Goal: Task Accomplishment & Management: Manage account settings

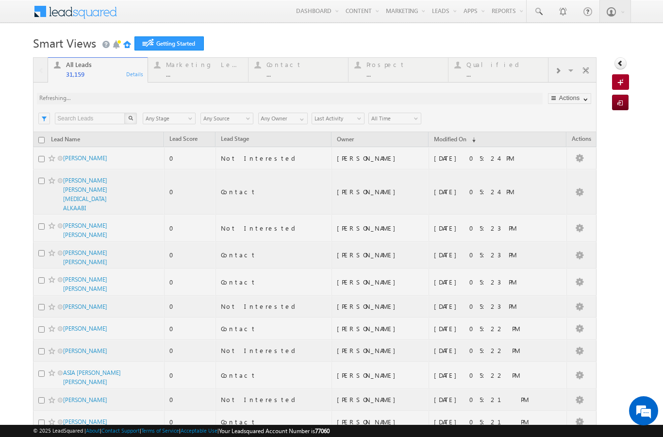
click at [0, 0] on link "Manage Leads" at bounding box center [0, 0] width 0 height 0
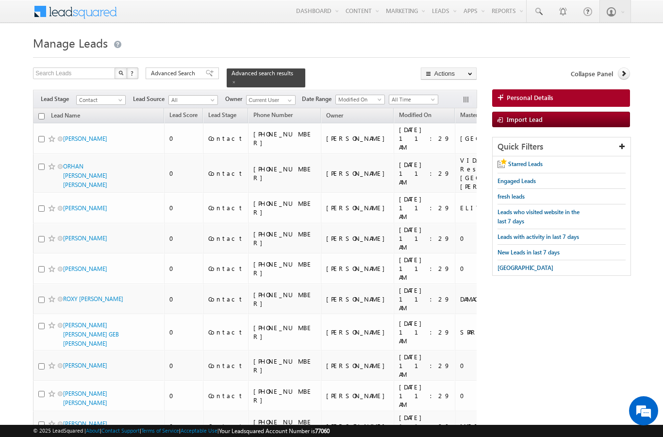
click at [41, 113] on input "checkbox" at bounding box center [41, 116] width 6 height 6
checkbox input "true"
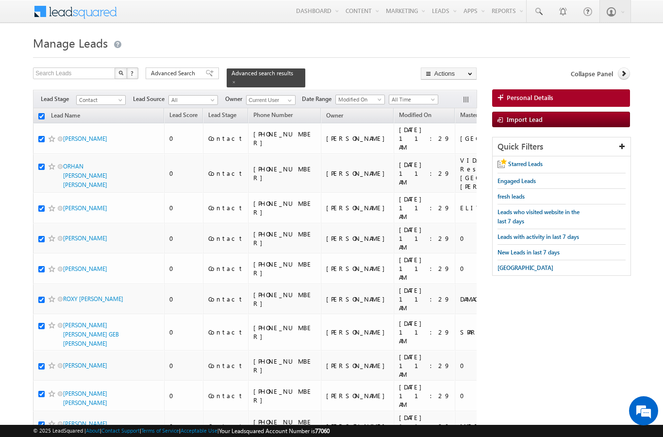
checkbox input "true"
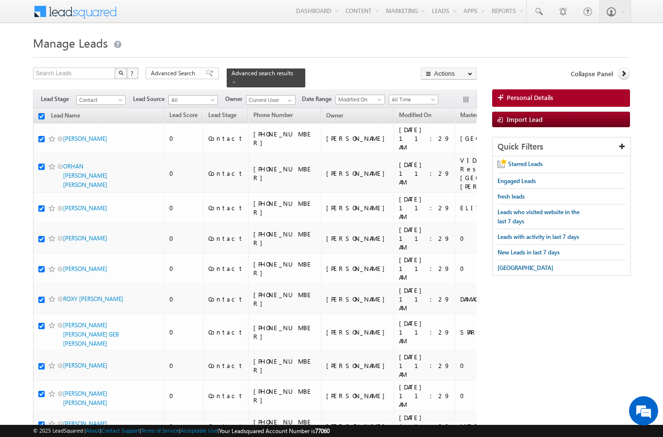
checkbox input "true"
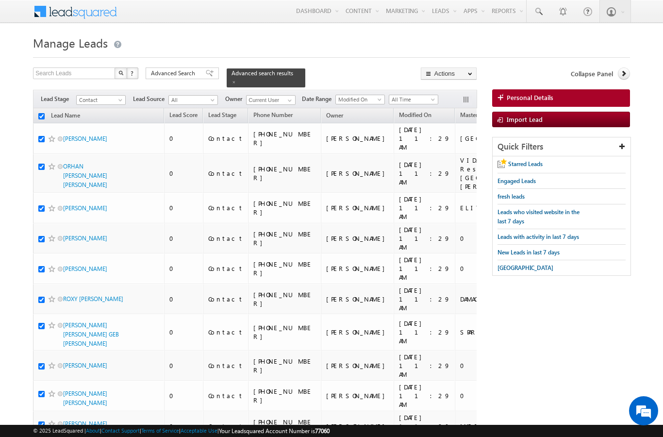
checkbox input "true"
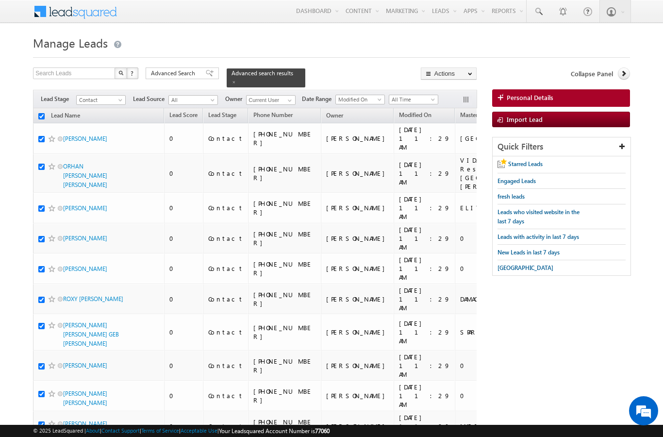
checkbox input "true"
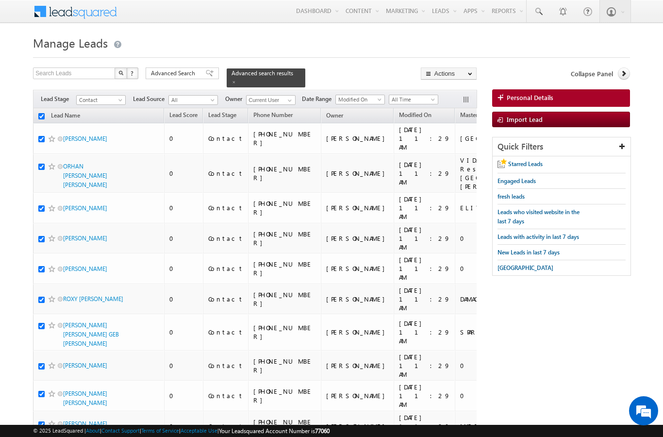
checkbox input "true"
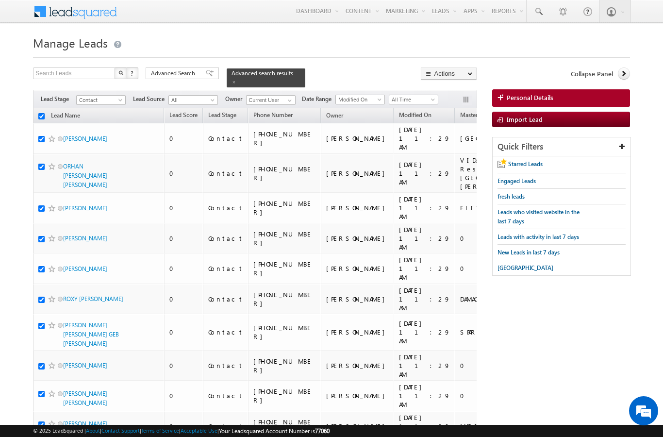
checkbox input "true"
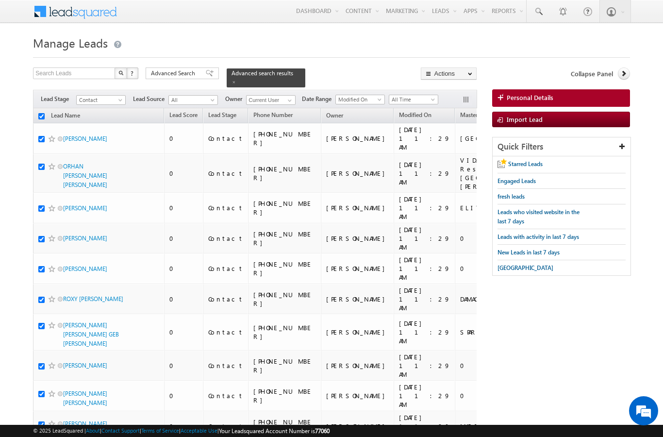
checkbox input "true"
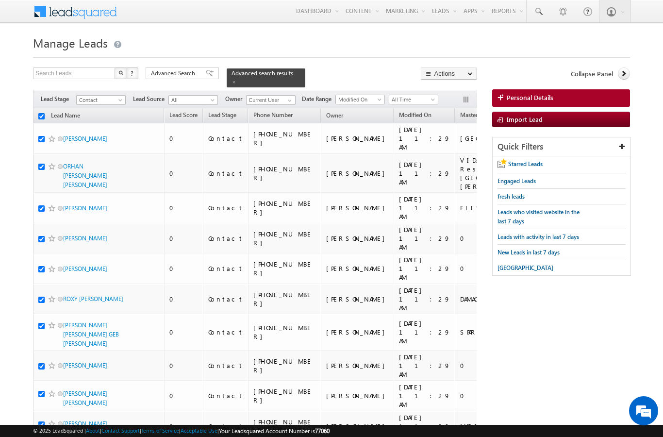
checkbox input "true"
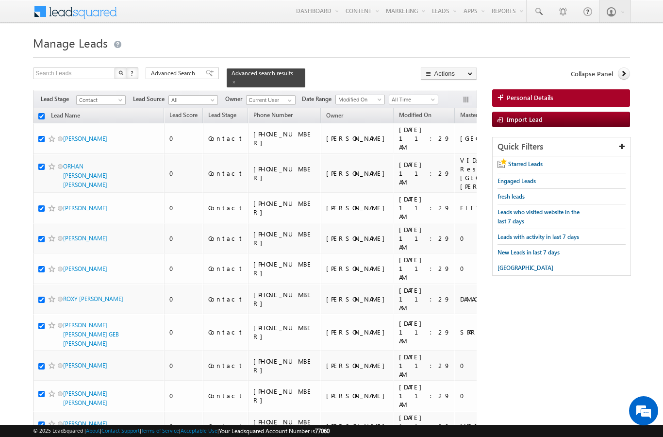
checkbox input "true"
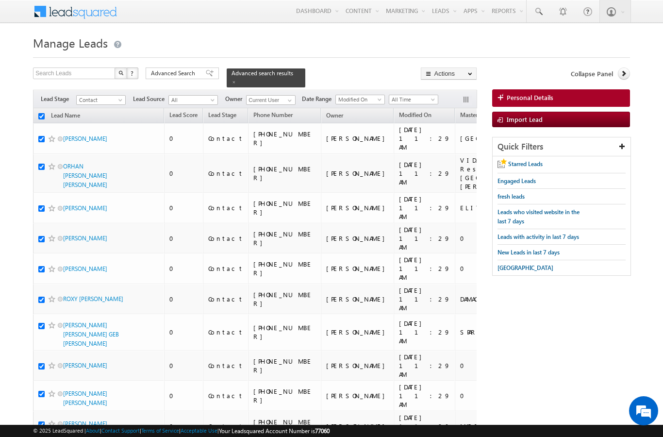
checkbox input "true"
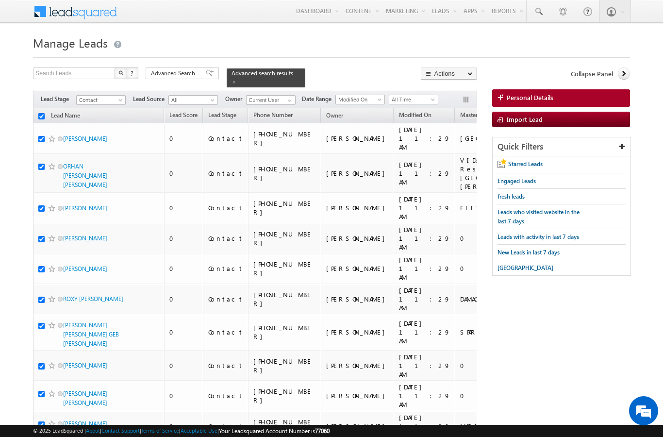
checkbox input "true"
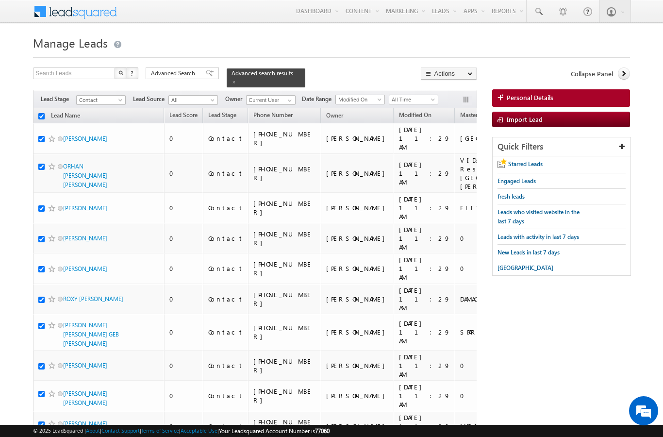
checkbox input "true"
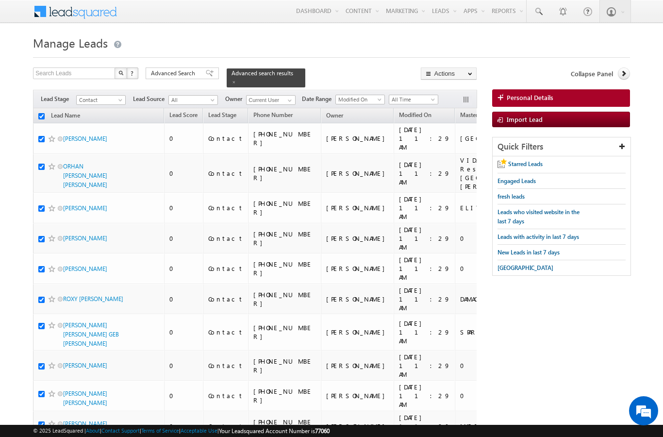
checkbox input "true"
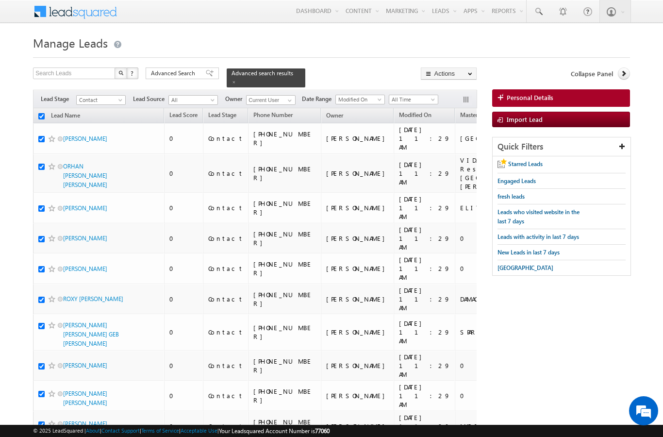
checkbox input "true"
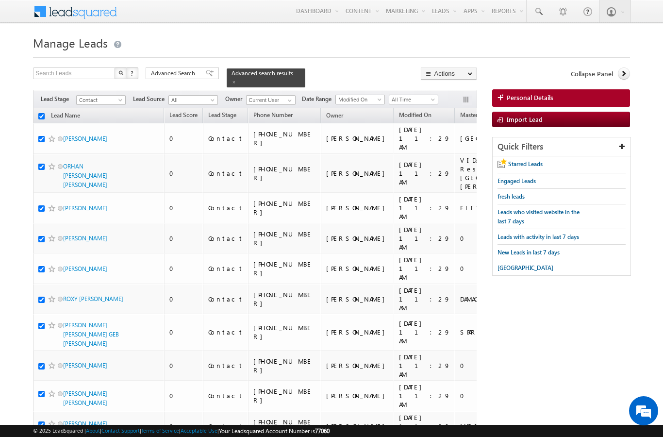
checkbox input "true"
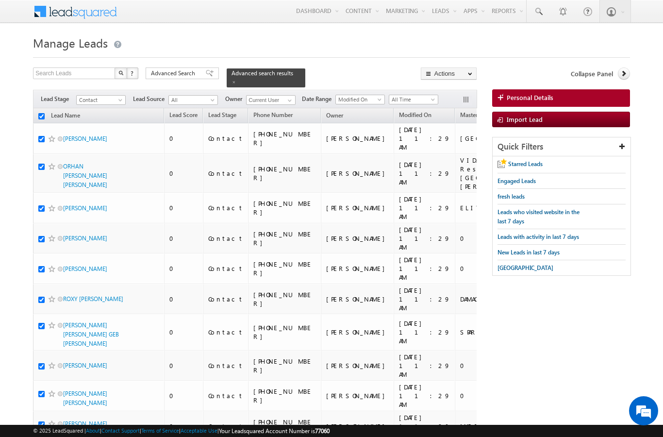
checkbox input "true"
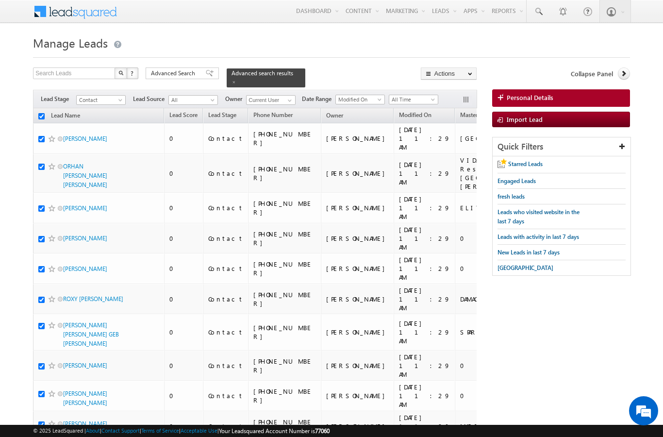
checkbox input "true"
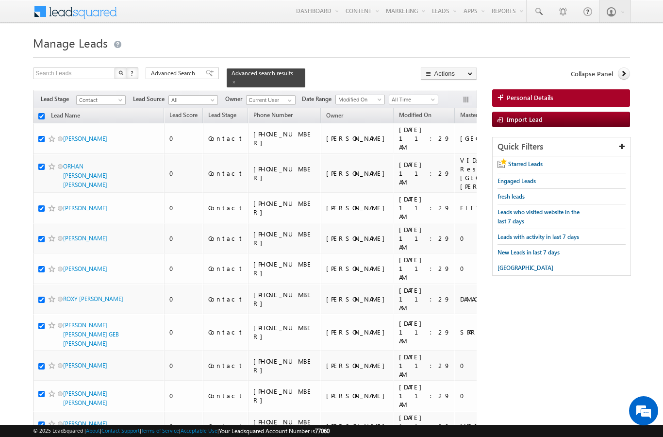
checkbox input "true"
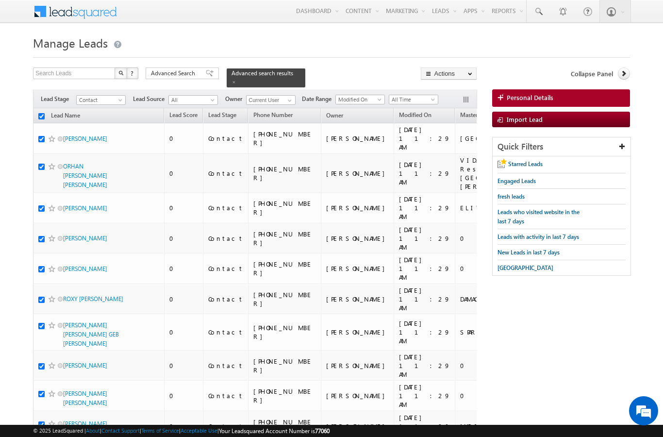
checkbox input "true"
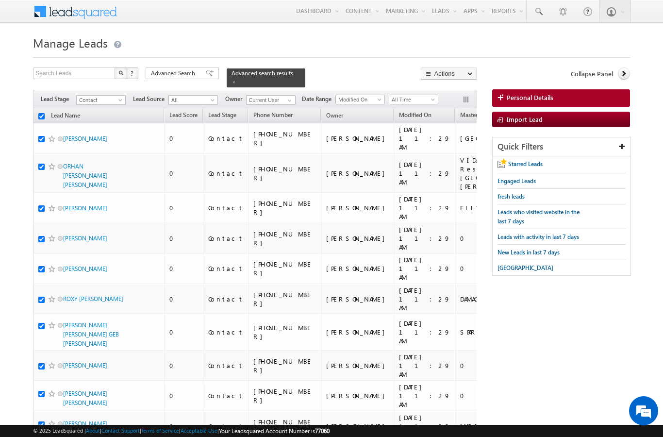
checkbox input "true"
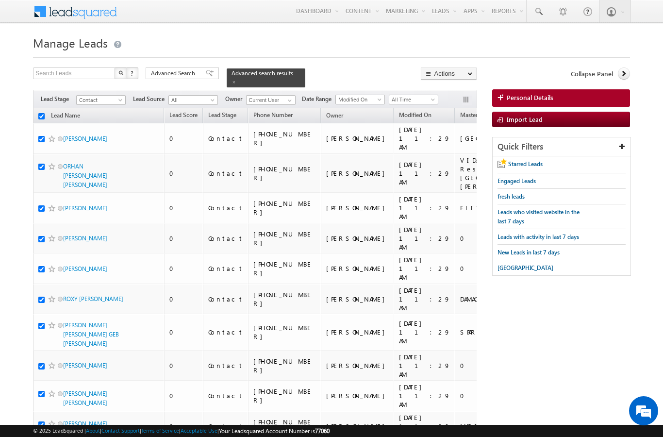
checkbox input "true"
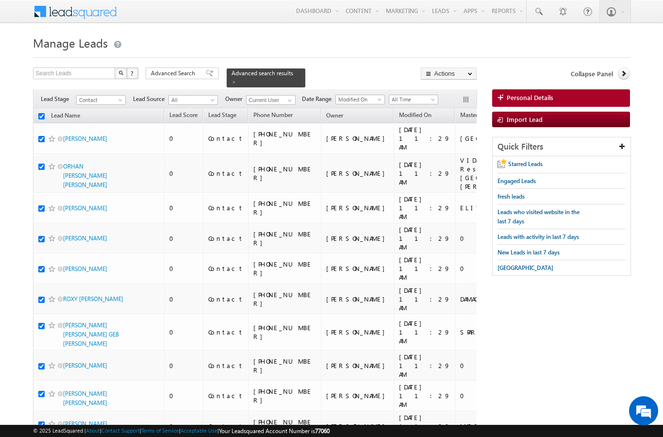
checkbox input "true"
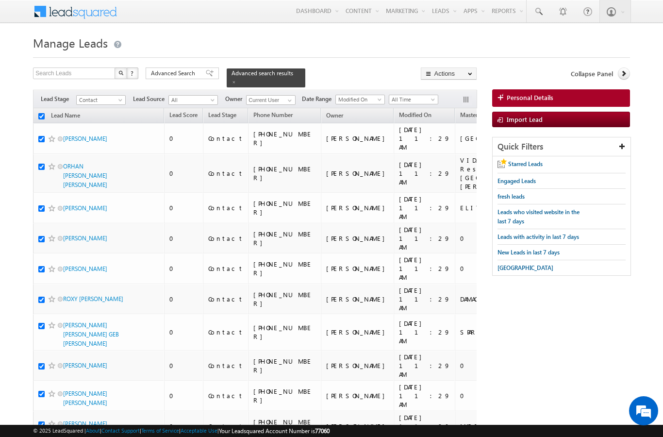
checkbox input "true"
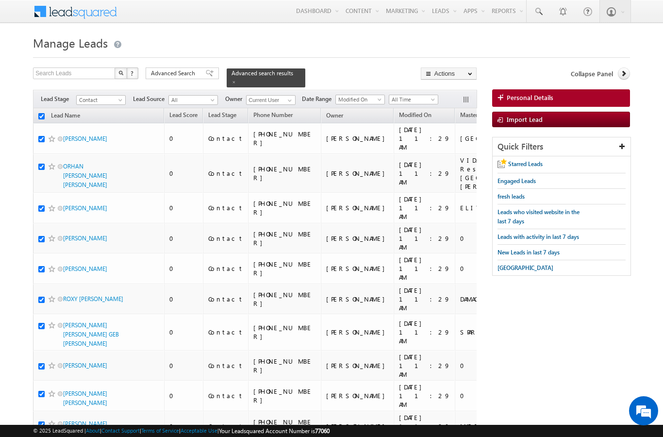
checkbox input "true"
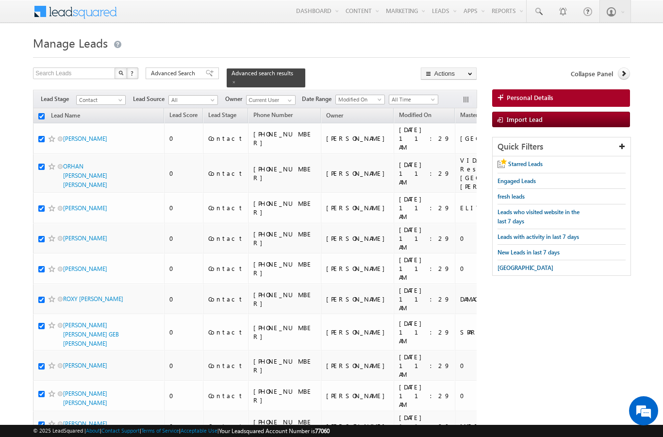
checkbox input "true"
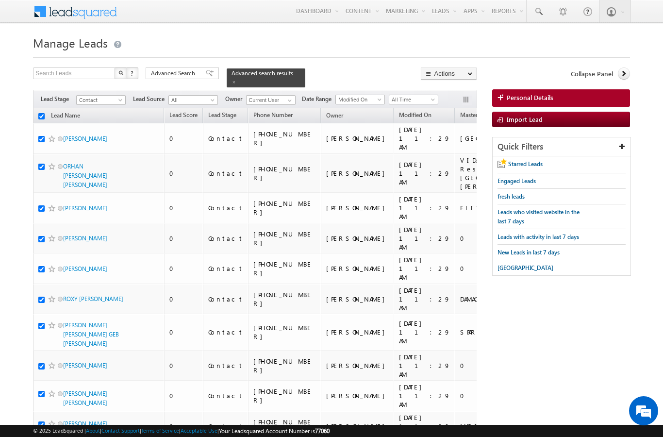
checkbox input "true"
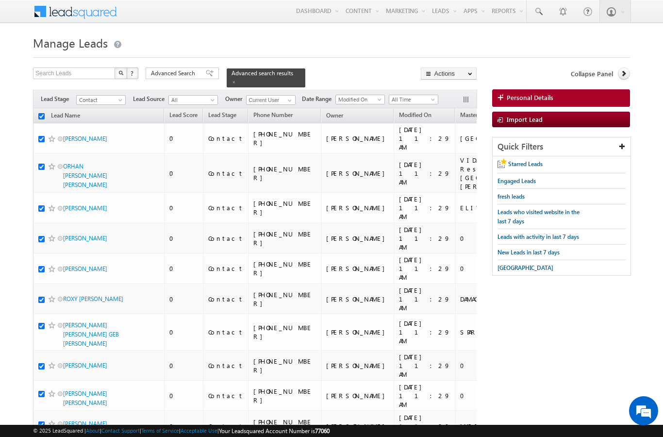
checkbox input "true"
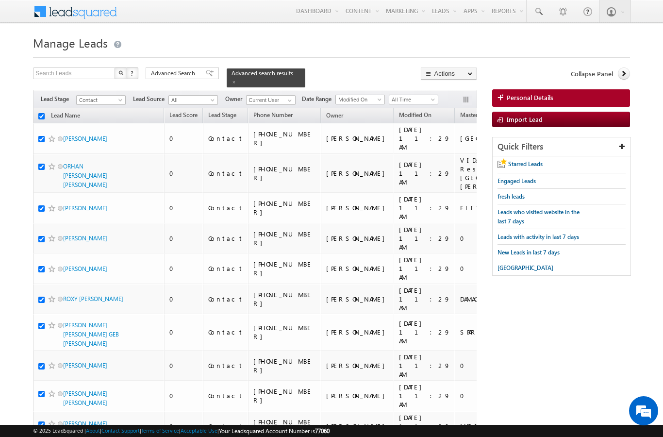
checkbox input "true"
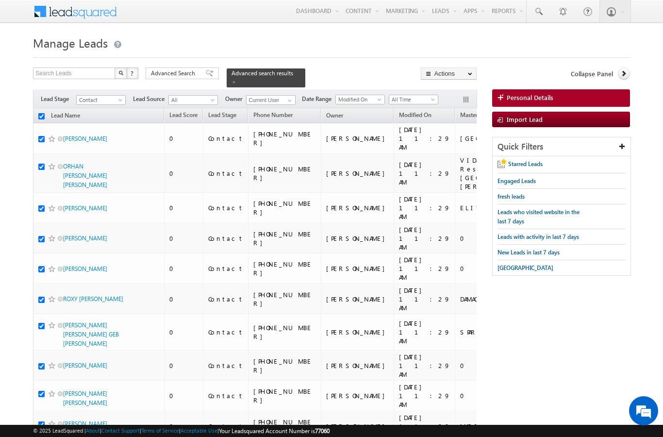
checkbox input "true"
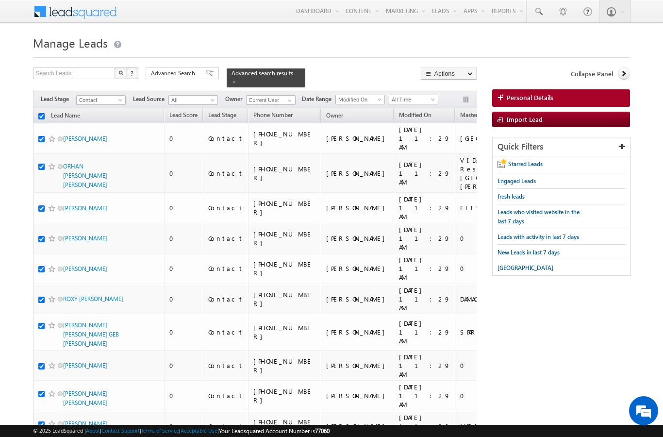
checkbox input "true"
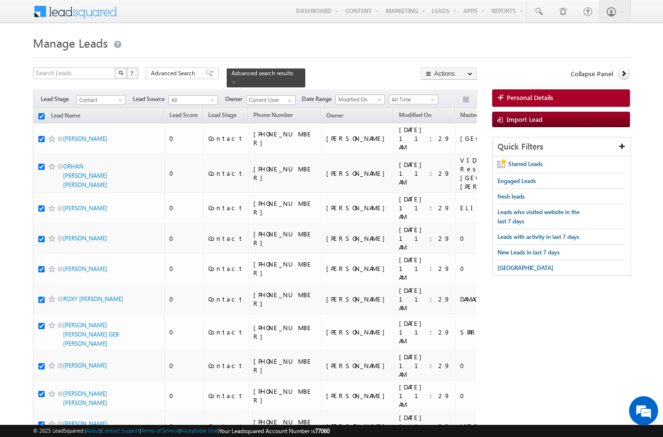
checkbox input "true"
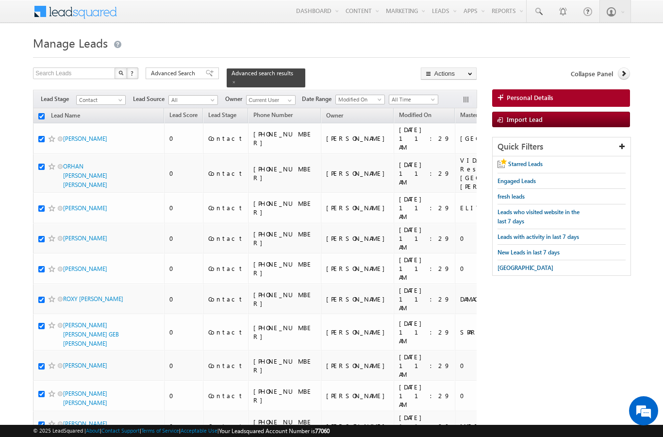
checkbox input "true"
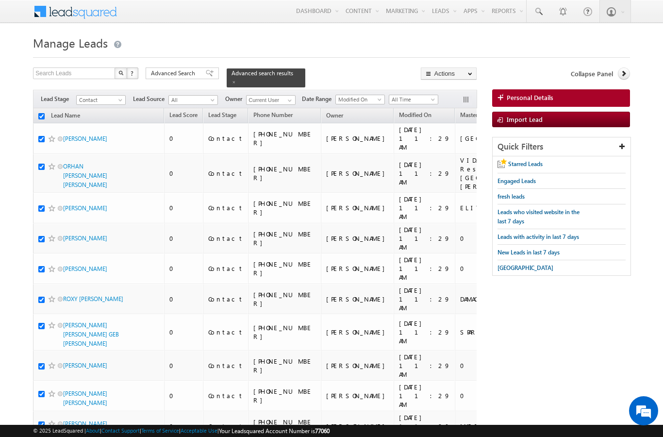
checkbox input "true"
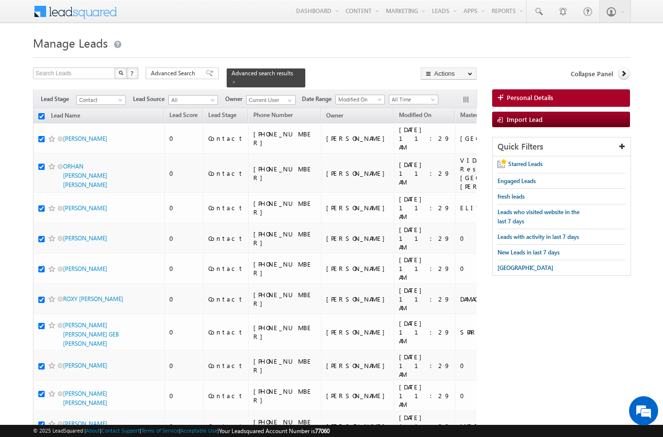
checkbox input "true"
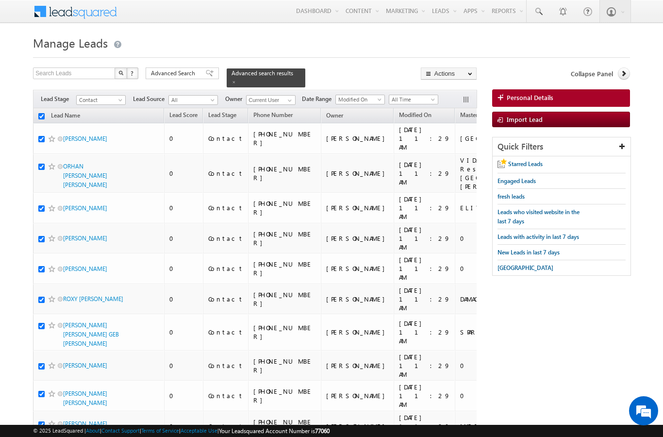
checkbox input "true"
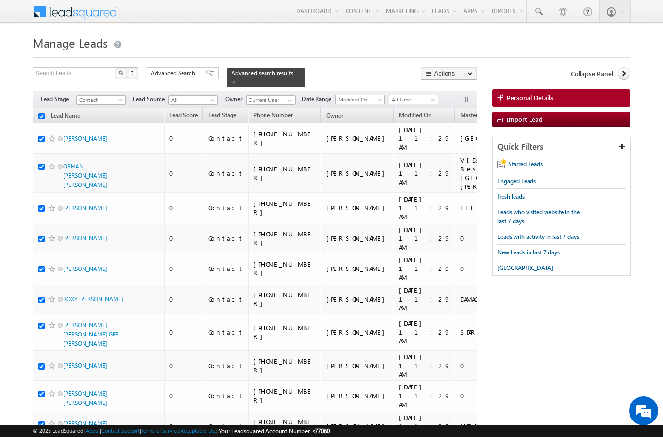
checkbox input "true"
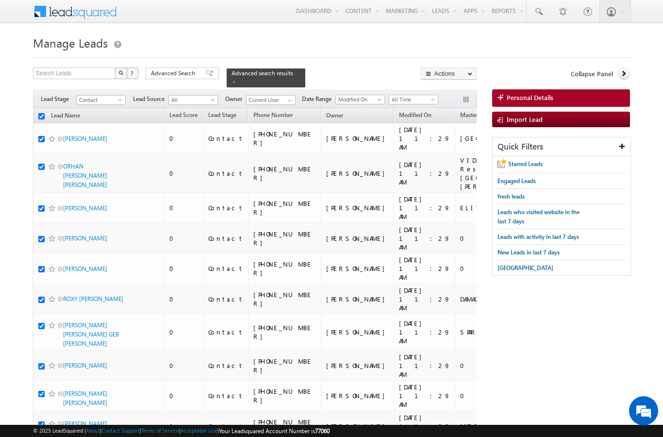
checkbox input "true"
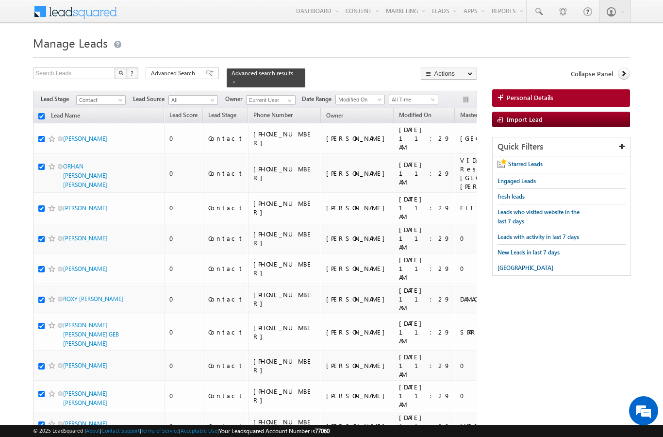
checkbox input "true"
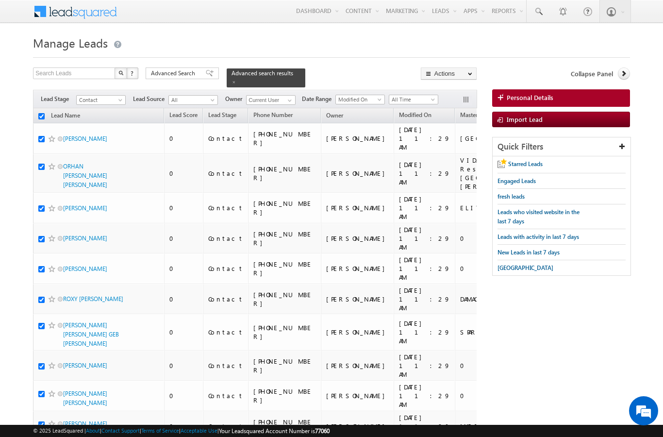
checkbox input "true"
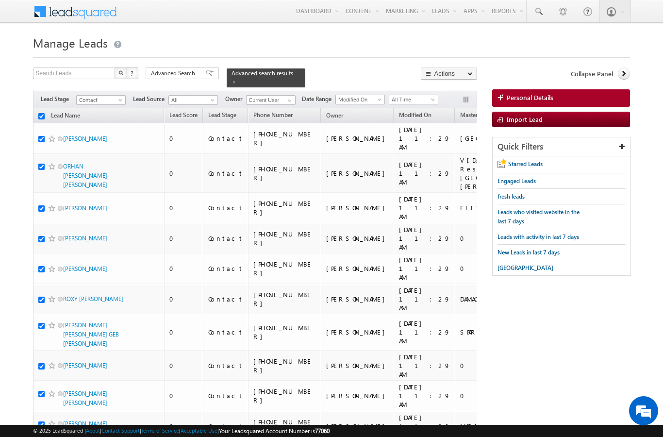
checkbox input "true"
click at [0, 0] on link "Change Owner" at bounding box center [0, 0] width 0 height 0
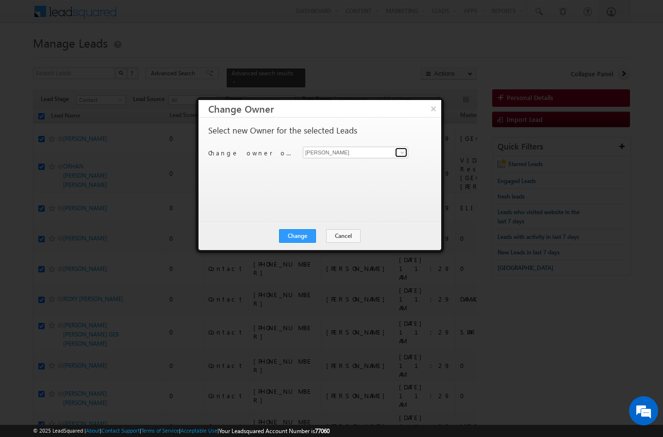
click at [404, 151] on span at bounding box center [402, 152] width 8 height 8
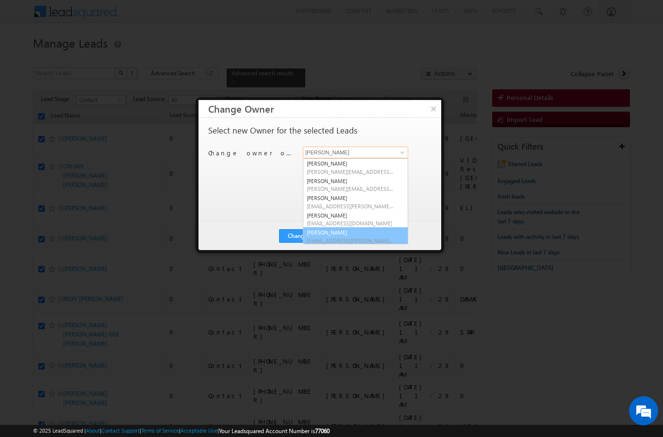
scroll to position [1, 0]
click at [340, 233] on link "[PERSON_NAME] [EMAIL_ADDRESS][PERSON_NAME][DOMAIN_NAME]" at bounding box center [355, 235] width 105 height 18
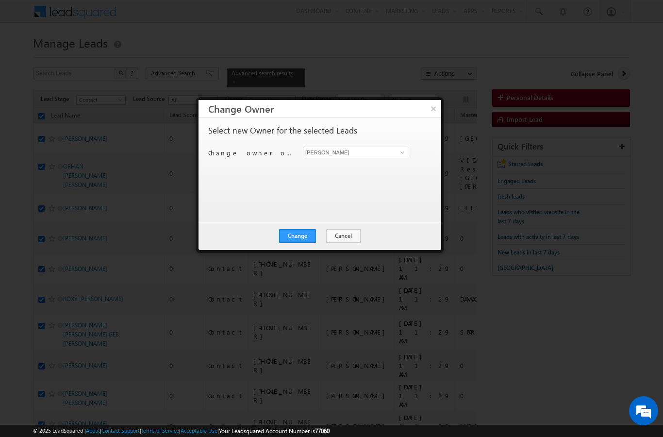
click at [301, 236] on button "Change" at bounding box center [297, 236] width 37 height 14
click at [324, 241] on button "Close" at bounding box center [321, 236] width 31 height 14
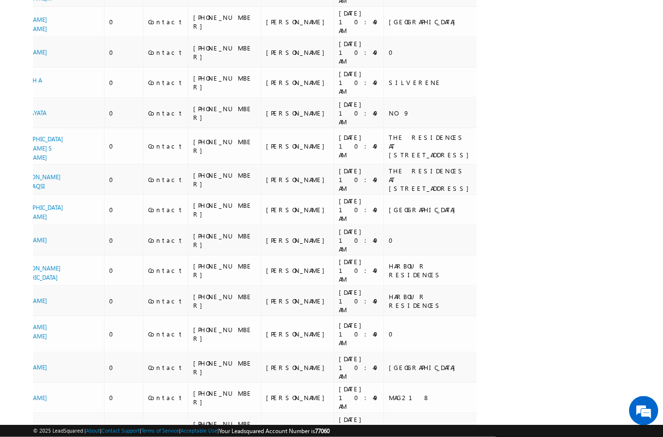
scroll to position [0, 0]
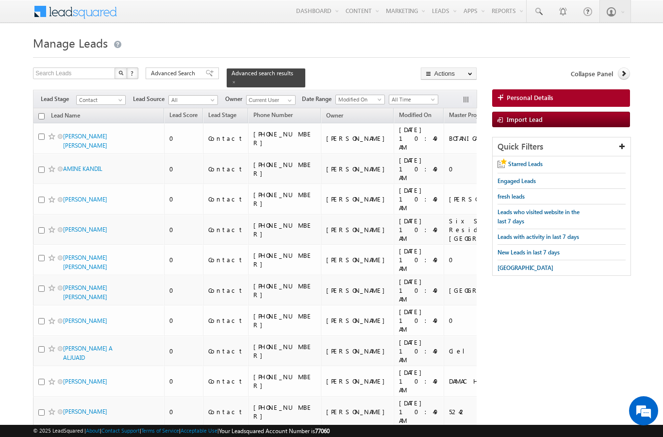
click at [42, 113] on input "checkbox" at bounding box center [41, 116] width 6 height 6
checkbox input "true"
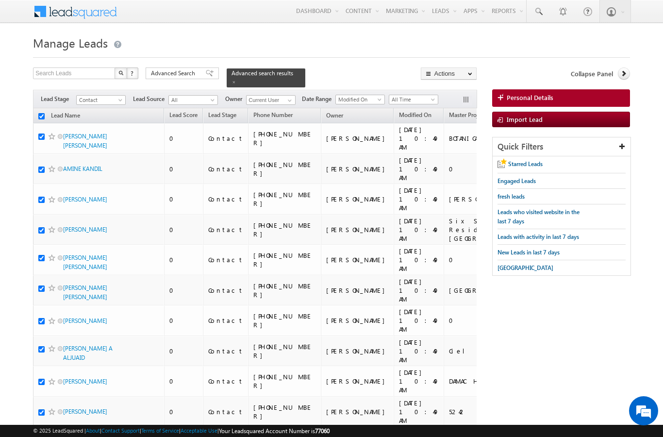
checkbox input "true"
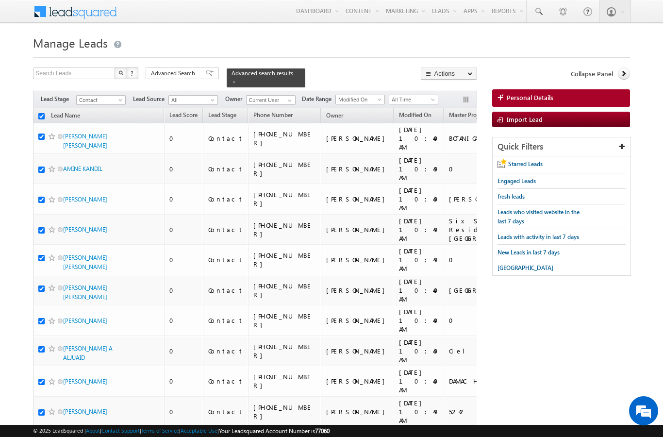
checkbox input "true"
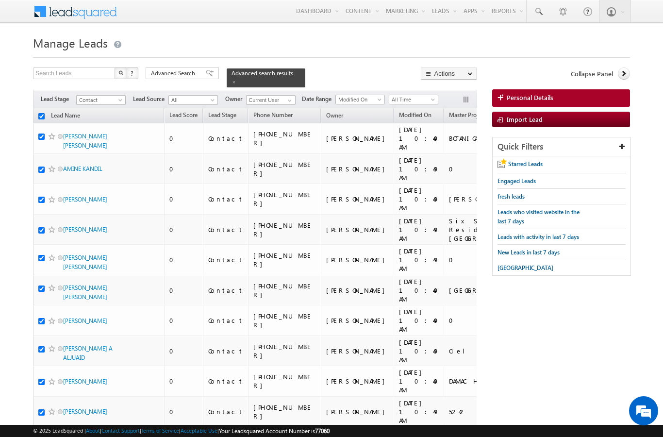
checkbox input "true"
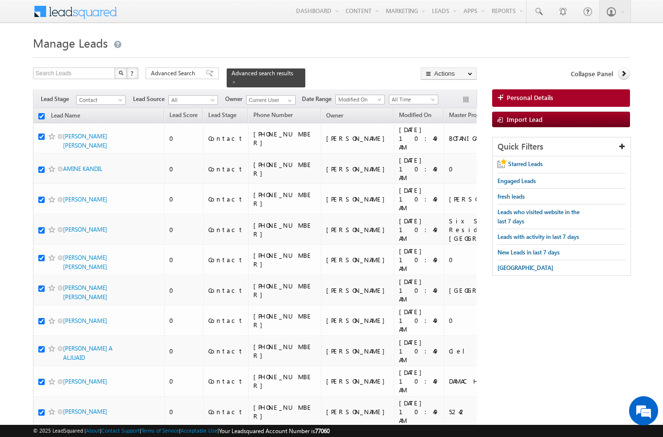
checkbox input "true"
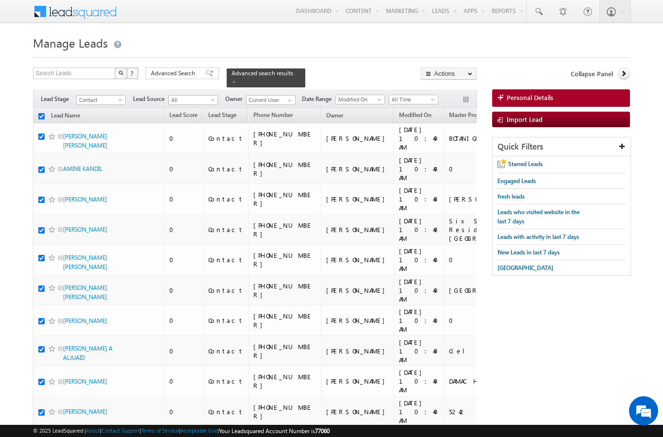
checkbox input "true"
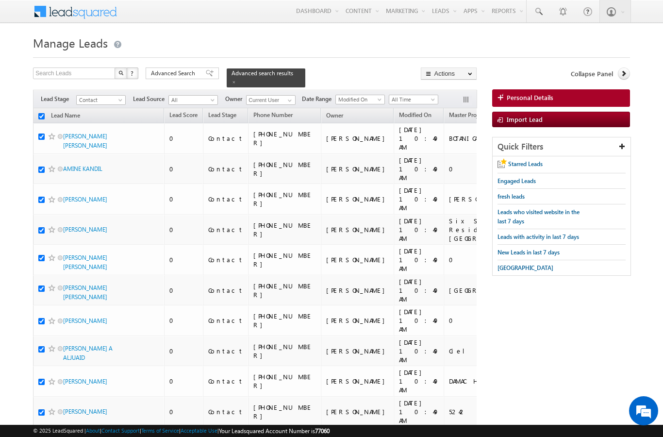
checkbox input "true"
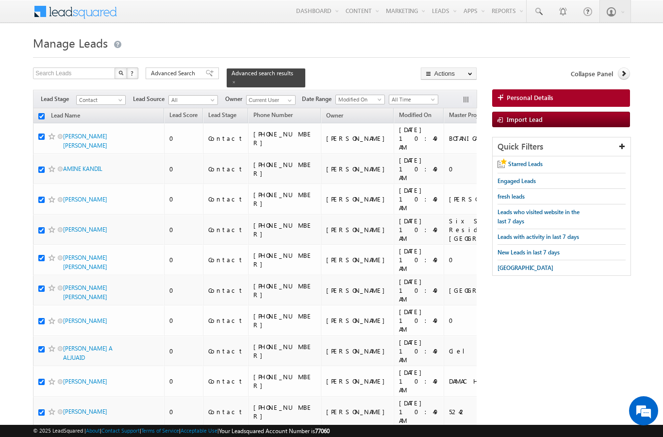
checkbox input "true"
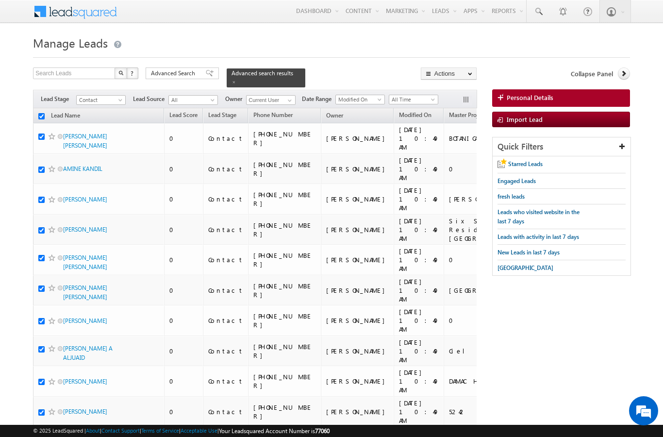
checkbox input "true"
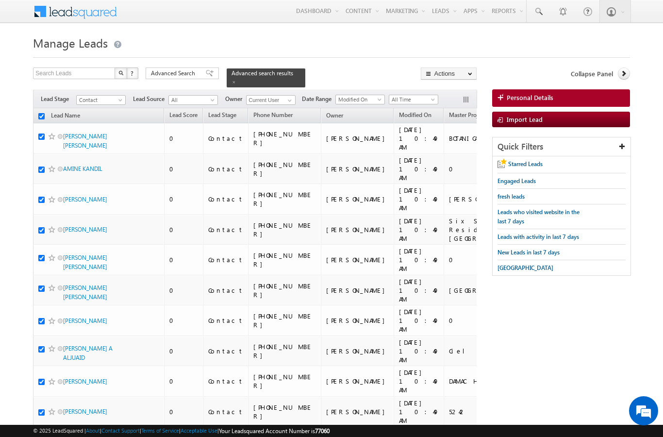
checkbox input "true"
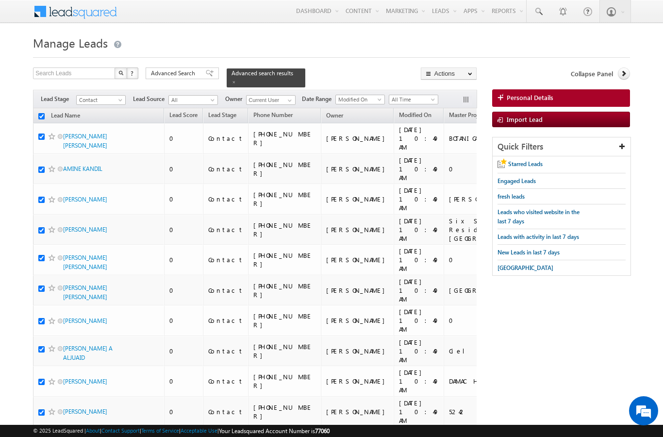
checkbox input "true"
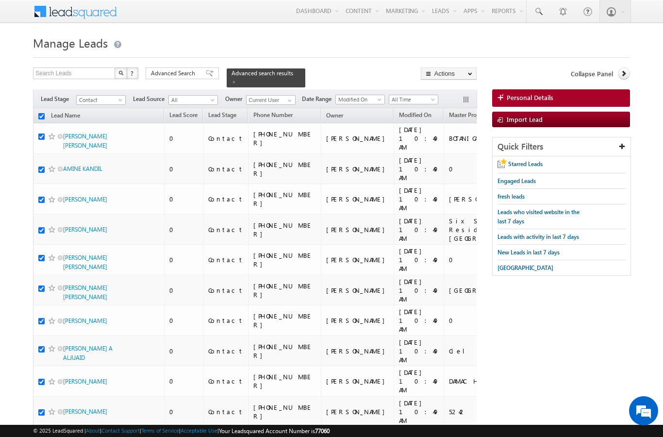
checkbox input "true"
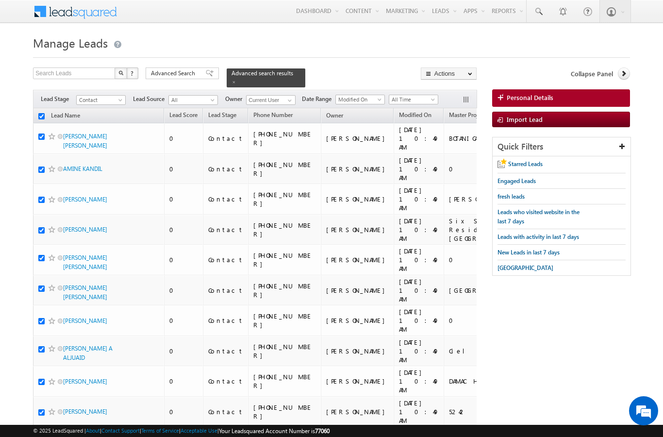
checkbox input "true"
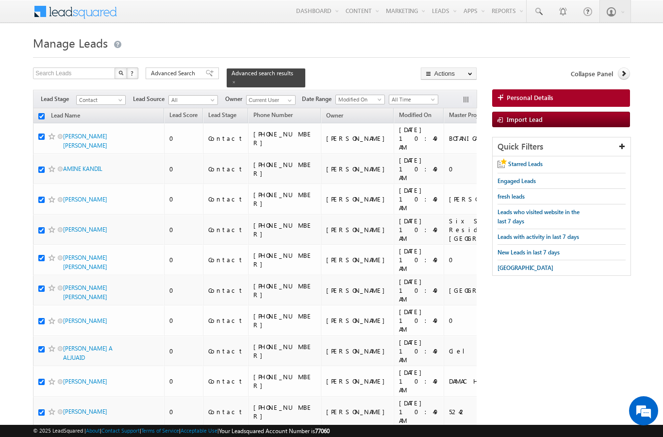
checkbox input "true"
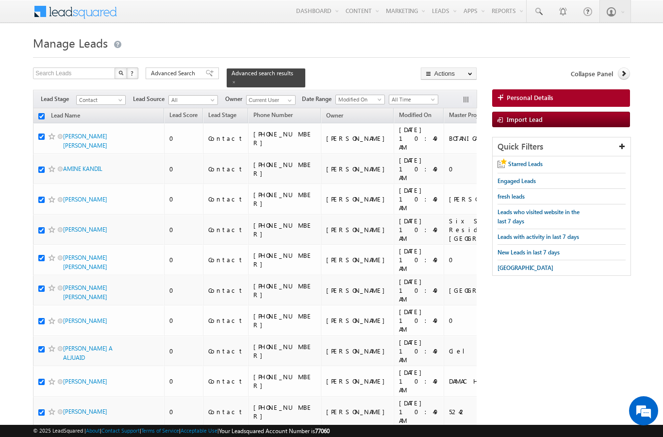
checkbox input "true"
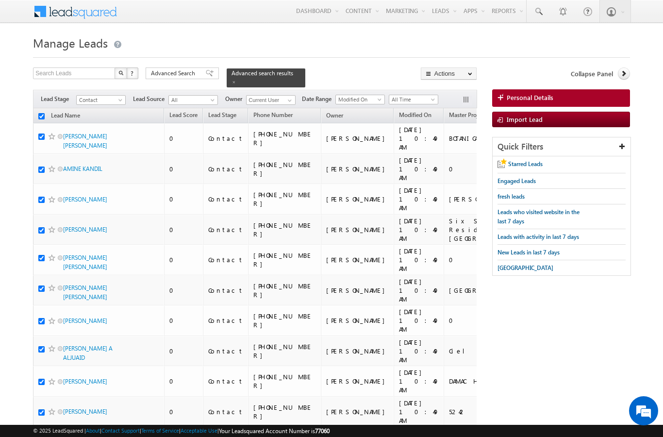
checkbox input "true"
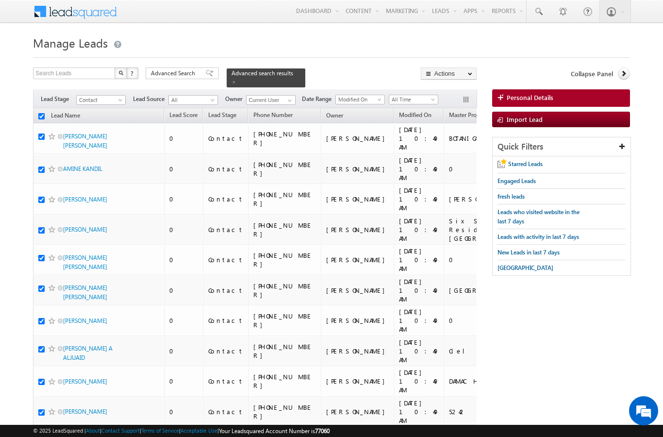
checkbox input "true"
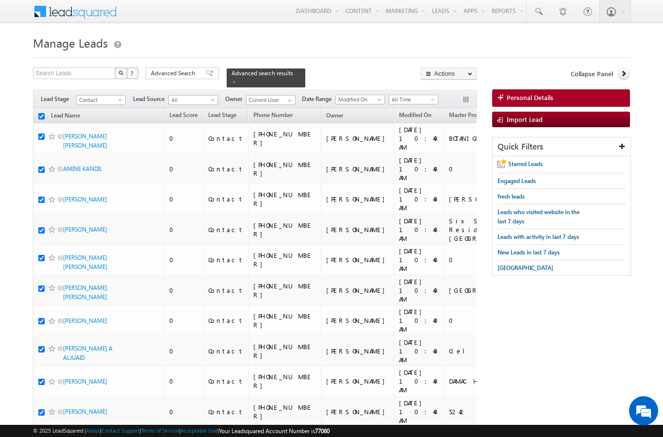
checkbox input "true"
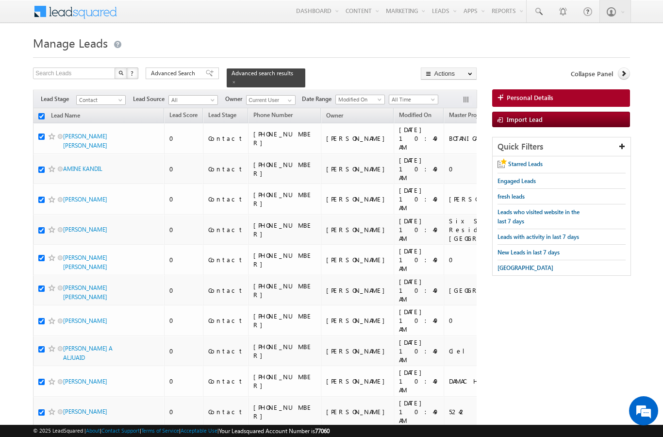
checkbox input "true"
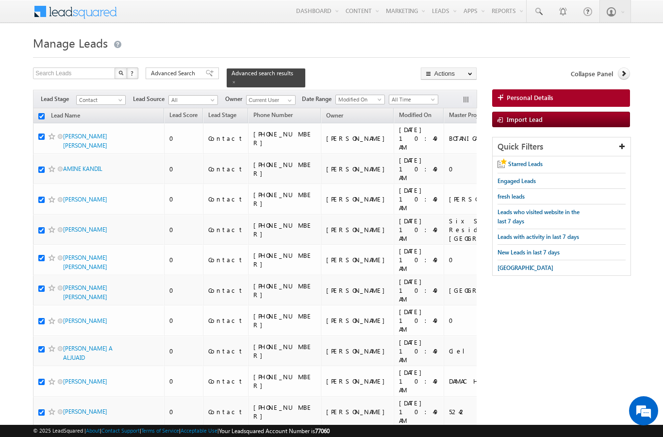
checkbox input "true"
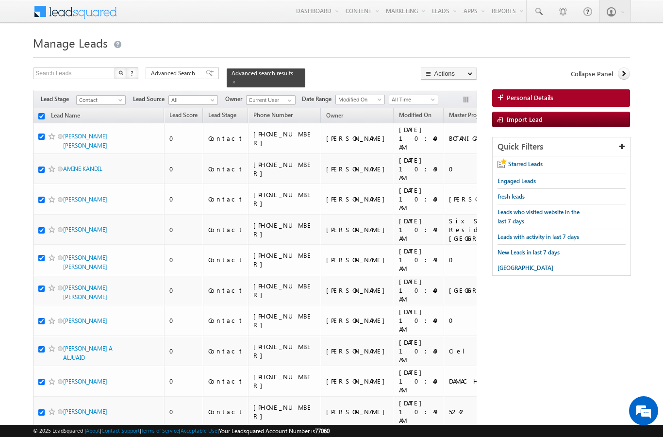
checkbox input "true"
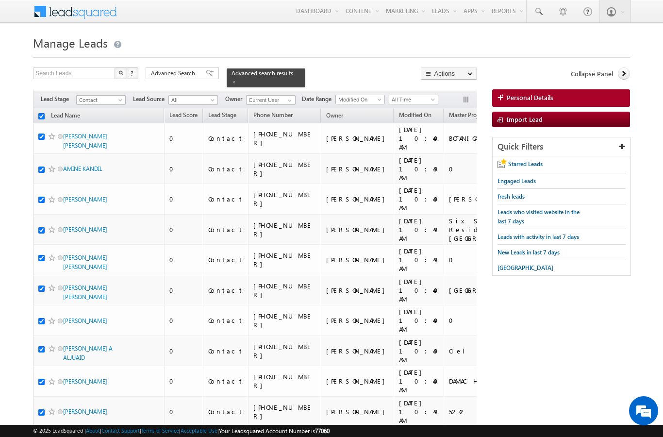
checkbox input "true"
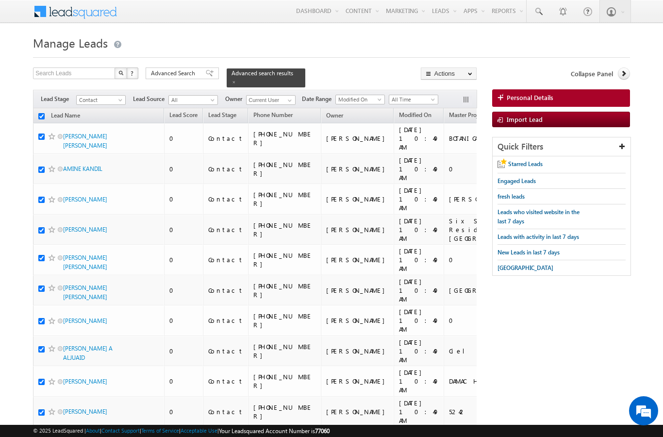
checkbox input "true"
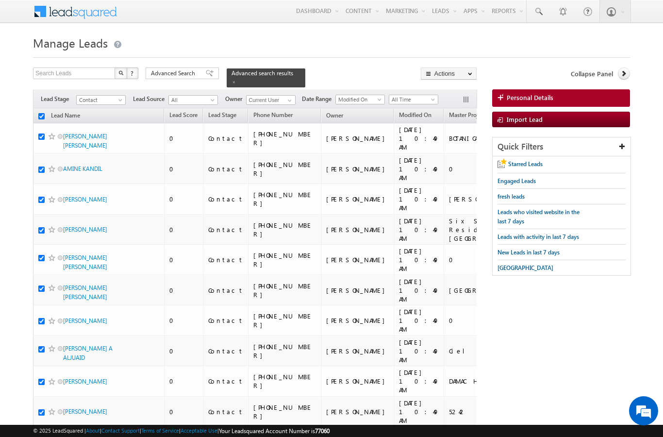
checkbox input "true"
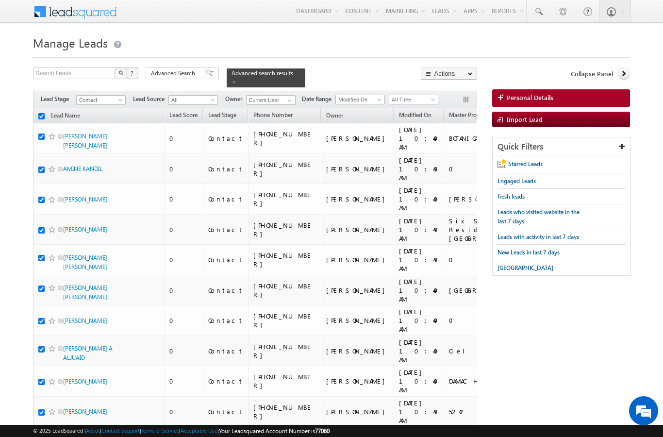
checkbox input "true"
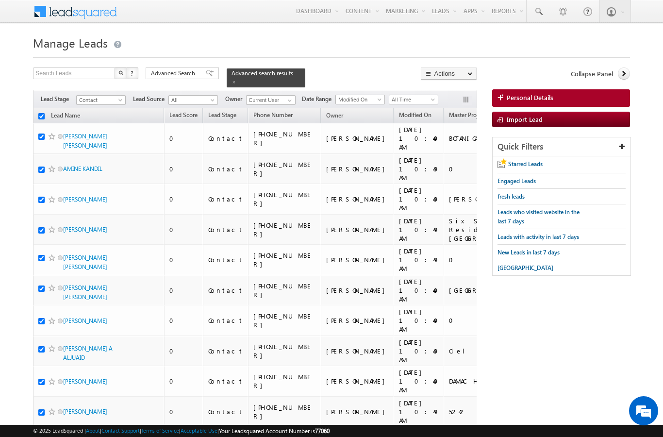
checkbox input "true"
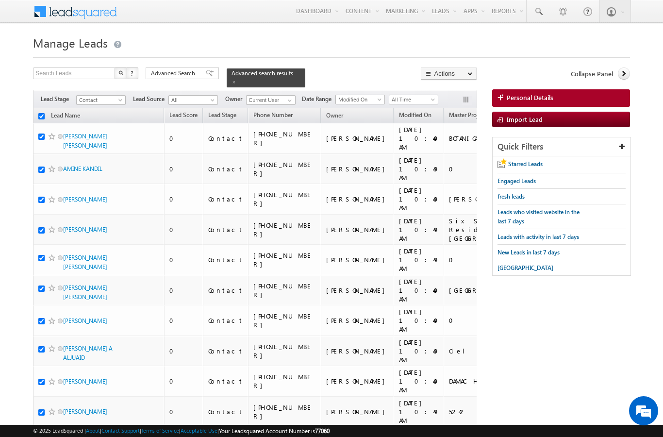
checkbox input "true"
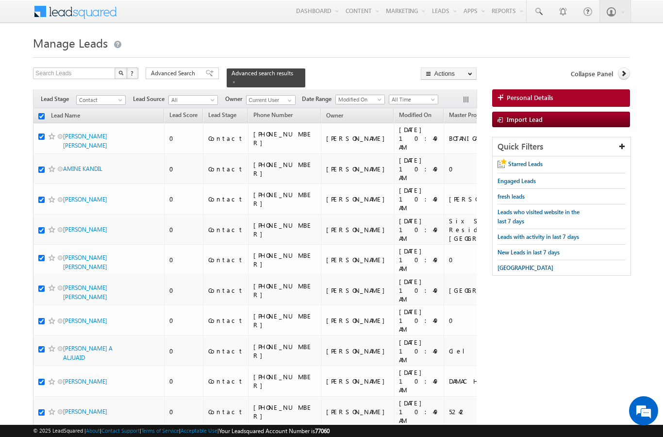
checkbox input "true"
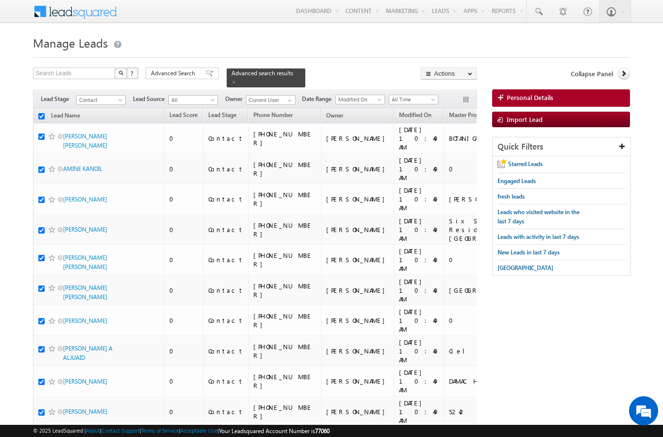
checkbox input "true"
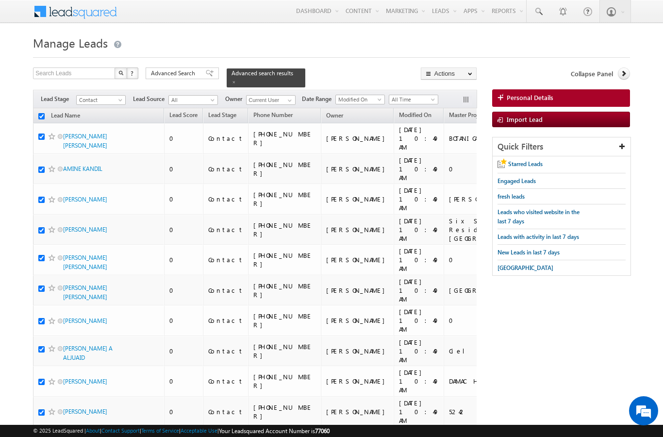
checkbox input "true"
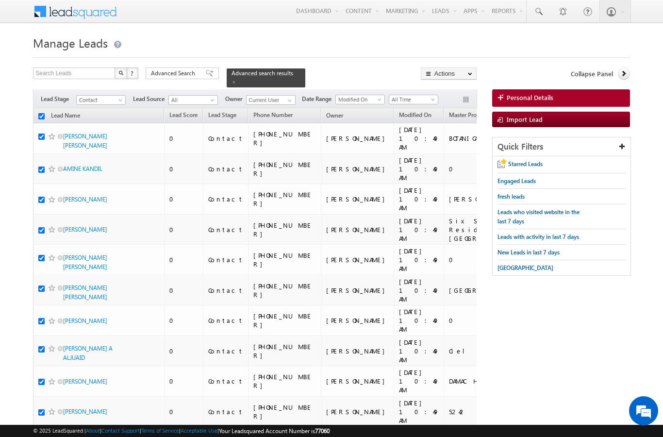
checkbox input "true"
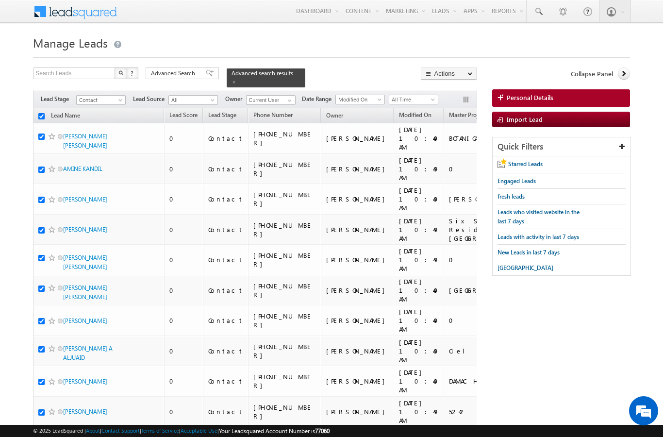
checkbox input "true"
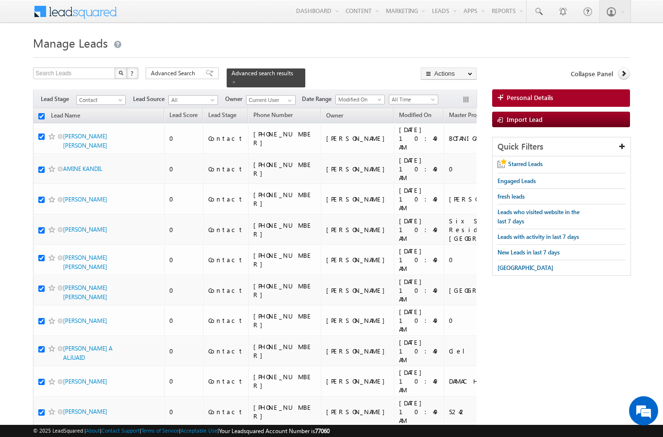
checkbox input "true"
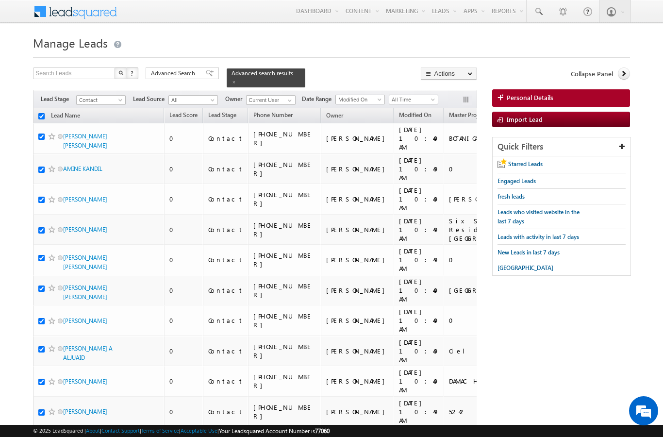
checkbox input "true"
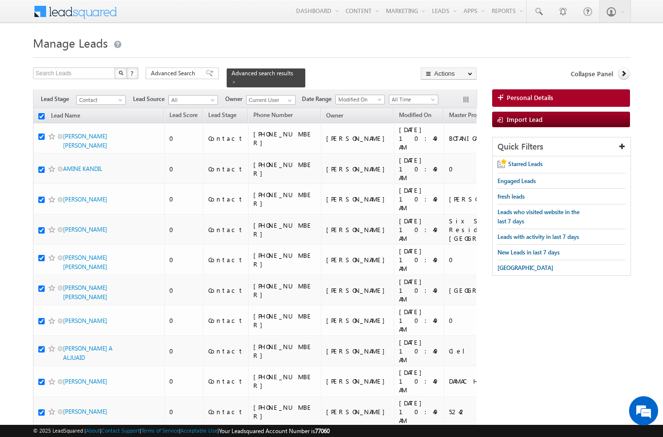
checkbox input "true"
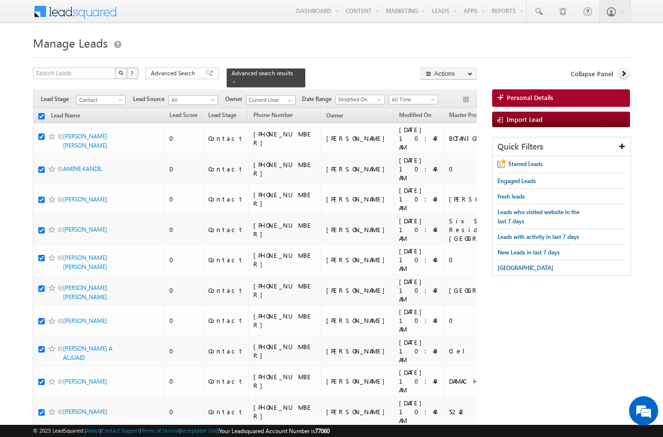
checkbox input "true"
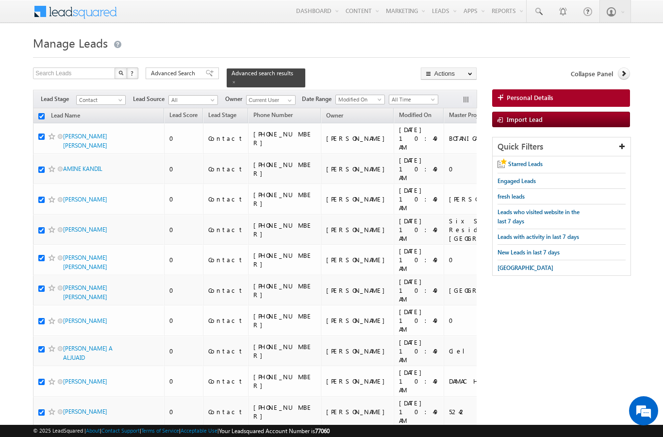
checkbox input "true"
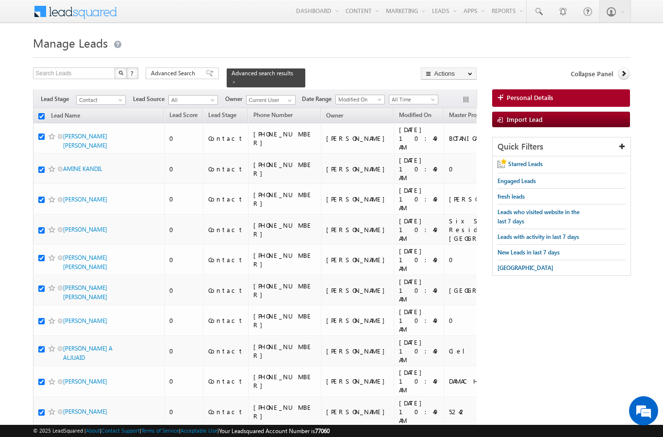
checkbox input "true"
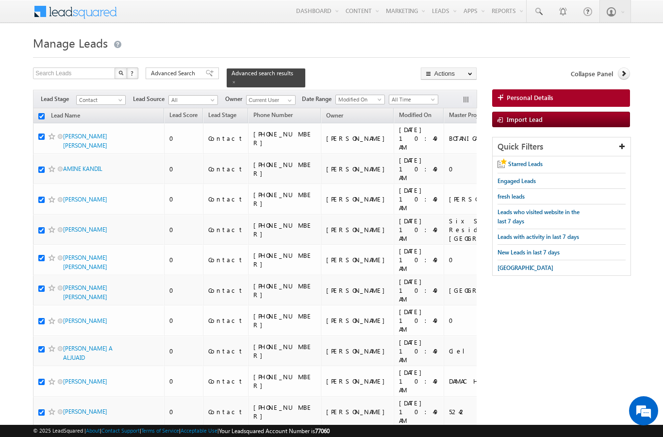
checkbox input "true"
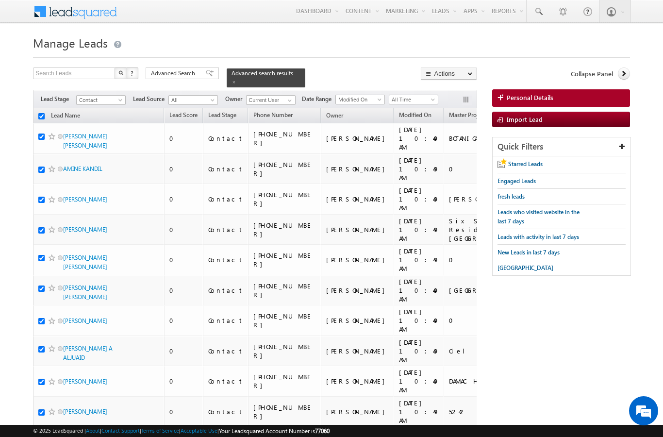
checkbox input "true"
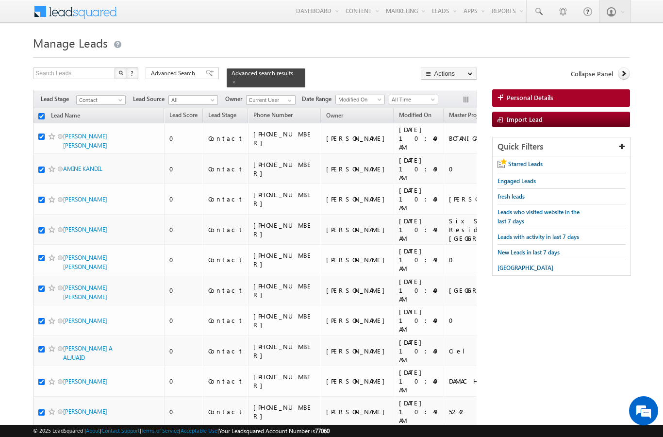
checkbox input "true"
click at [0, 0] on link "Change Owner" at bounding box center [0, 0] width 0 height 0
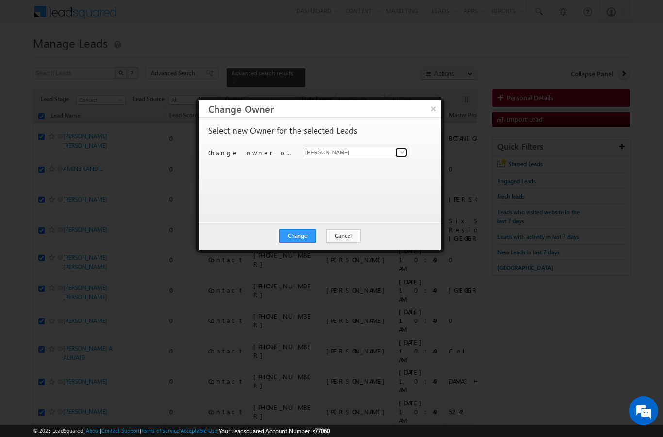
click at [398, 148] on link at bounding box center [401, 152] width 12 height 10
click at [329, 165] on link "Dheeraj Soni dheeraj.soni@indglobal.ae" at bounding box center [355, 167] width 105 height 18
click at [299, 238] on button "Change" at bounding box center [297, 236] width 37 height 14
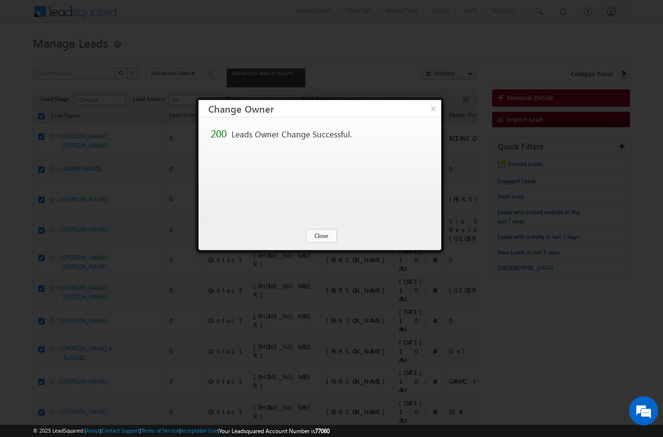
click at [326, 237] on button "Close" at bounding box center [321, 236] width 31 height 14
